Goal: Navigation & Orientation: Find specific page/section

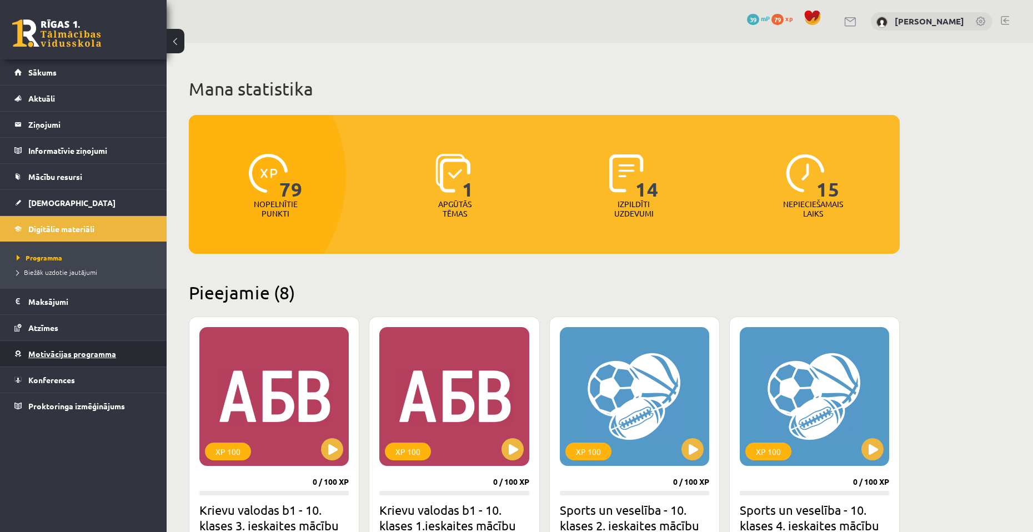
click at [67, 350] on span "Motivācijas programma" at bounding box center [72, 354] width 88 height 10
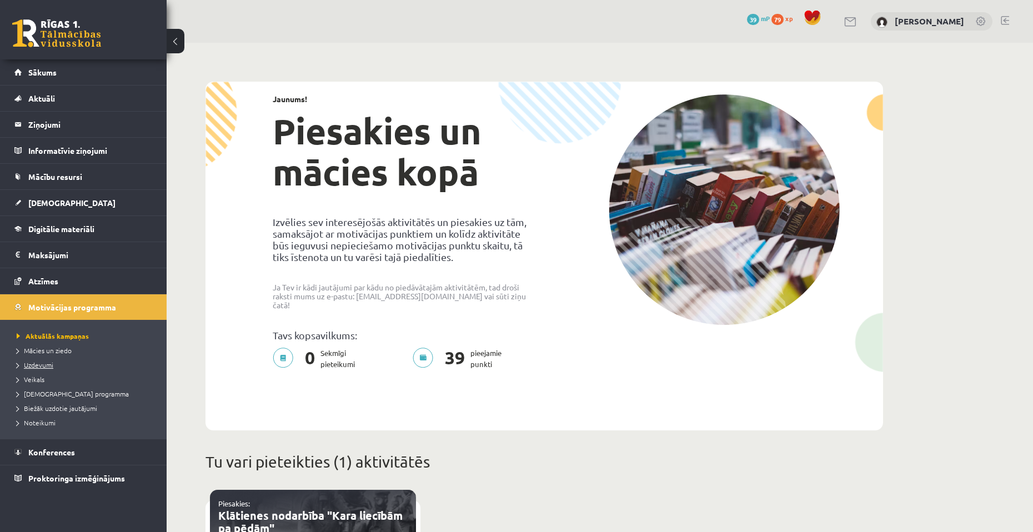
click at [58, 364] on link "Uzdevumi" at bounding box center [86, 365] width 139 height 10
